Goal: Transaction & Acquisition: Obtain resource

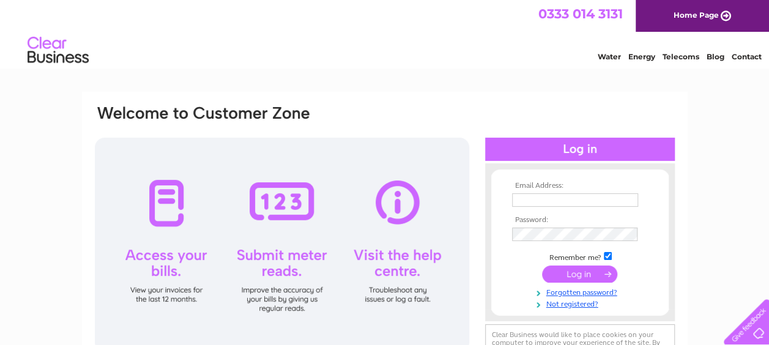
type input "cheryl.krueger@parliament.scot"
click at [584, 270] on input "submit" at bounding box center [579, 274] width 75 height 17
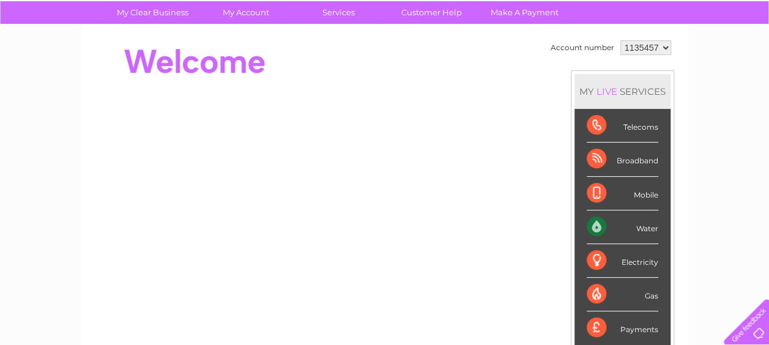
scroll to position [12, 0]
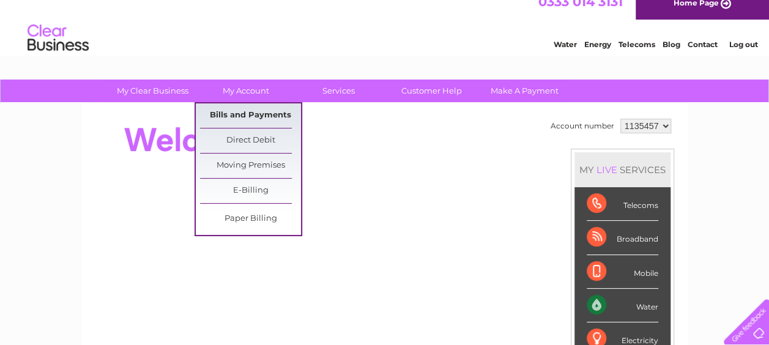
click at [251, 119] on link "Bills and Payments" at bounding box center [250, 115] width 101 height 24
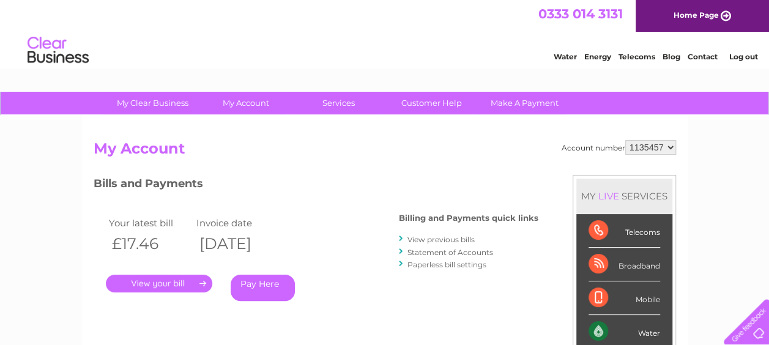
click at [164, 286] on link "." at bounding box center [159, 284] width 106 height 18
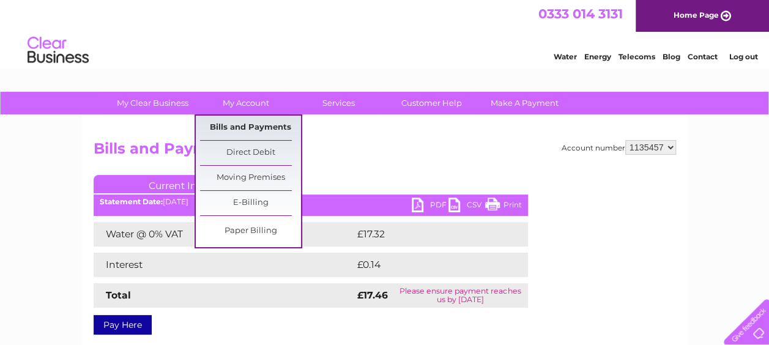
click at [242, 129] on link "Bills and Payments" at bounding box center [250, 128] width 101 height 24
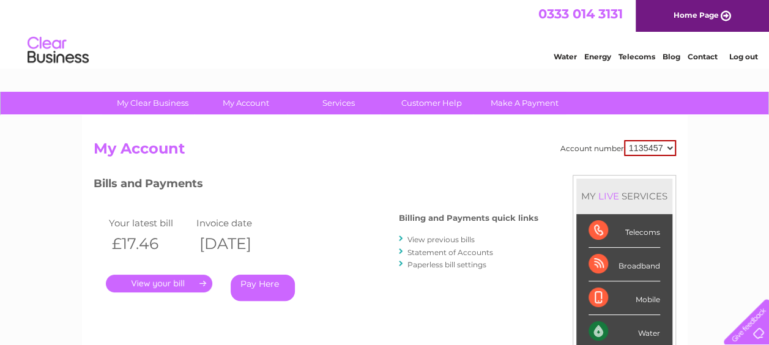
click at [456, 250] on link "Statement of Accounts" at bounding box center [451, 252] width 86 height 9
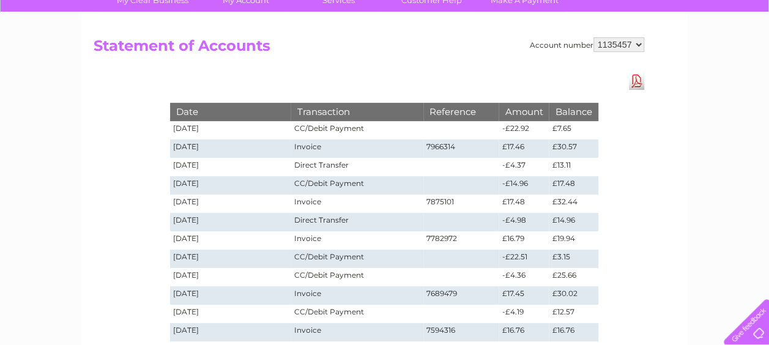
scroll to position [61, 0]
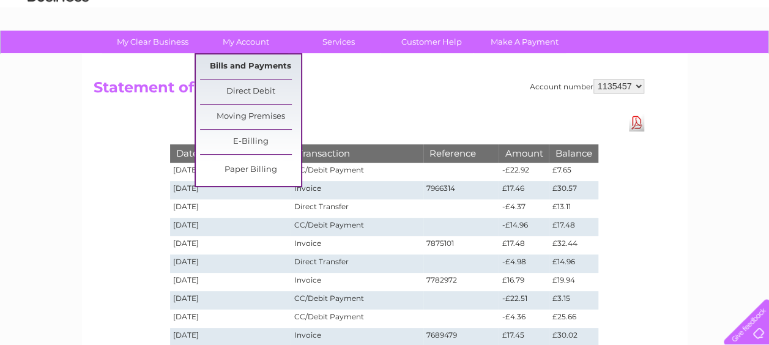
click at [242, 64] on link "Bills and Payments" at bounding box center [250, 66] width 101 height 24
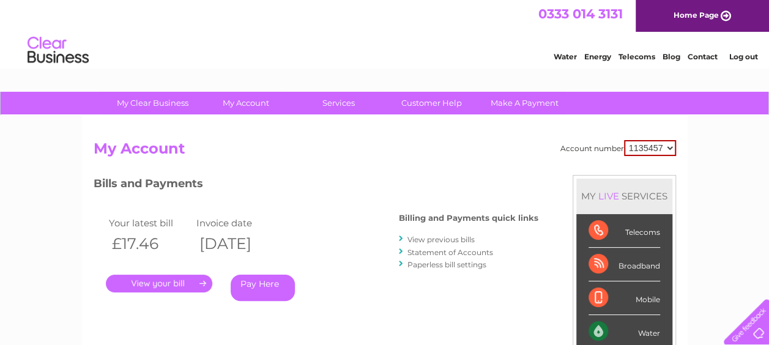
click at [163, 278] on link "." at bounding box center [159, 284] width 106 height 18
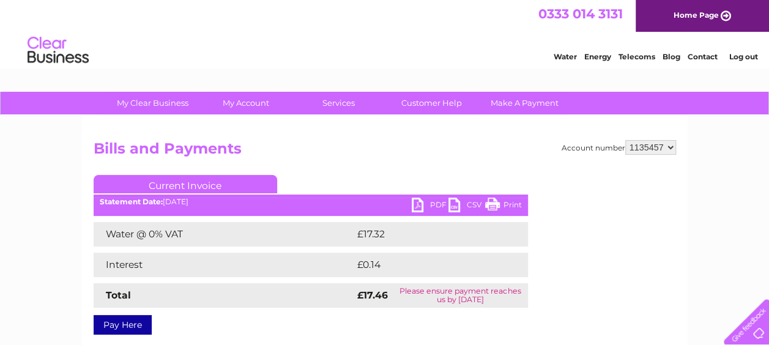
click at [431, 203] on link "PDF" at bounding box center [430, 207] width 37 height 18
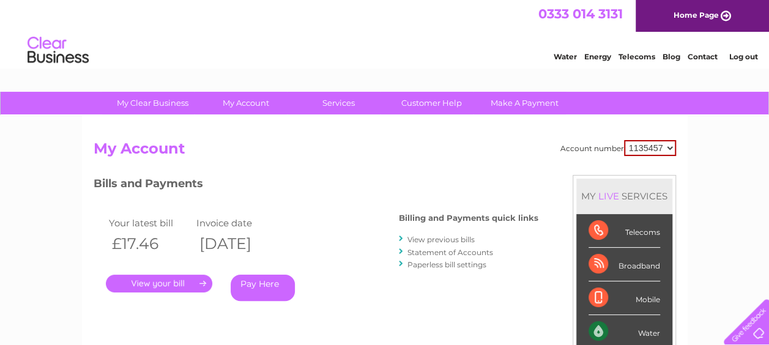
click at [457, 253] on link "Statement of Accounts" at bounding box center [451, 252] width 86 height 9
click at [136, 278] on link "." at bounding box center [159, 284] width 106 height 18
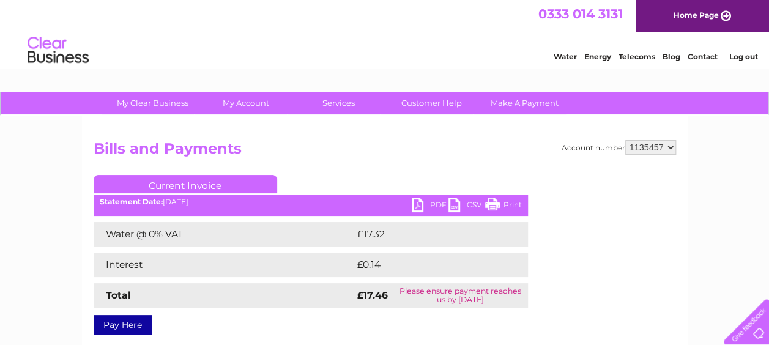
click at [422, 204] on link "PDF" at bounding box center [430, 207] width 37 height 18
